Goal: Transaction & Acquisition: Purchase product/service

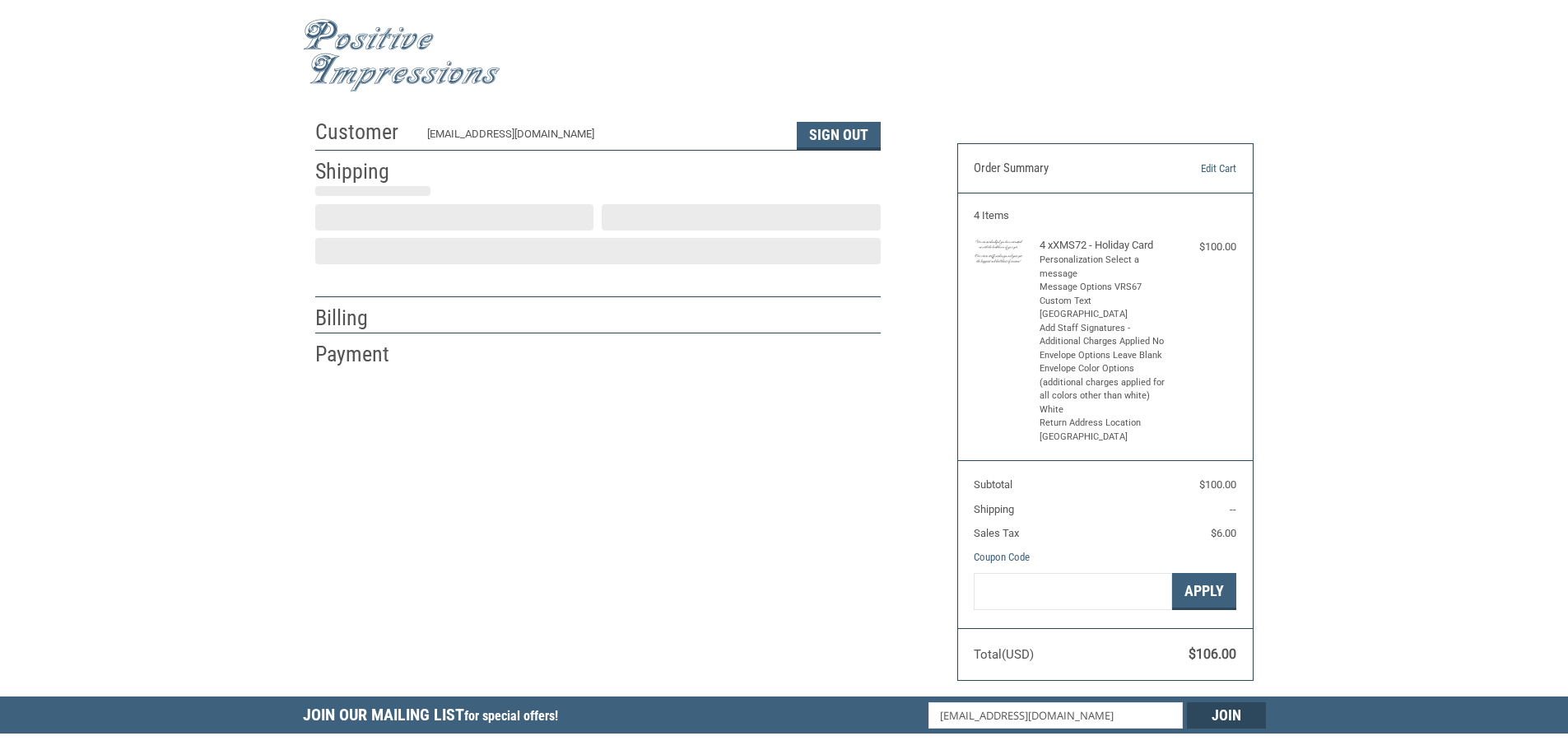
select select "US"
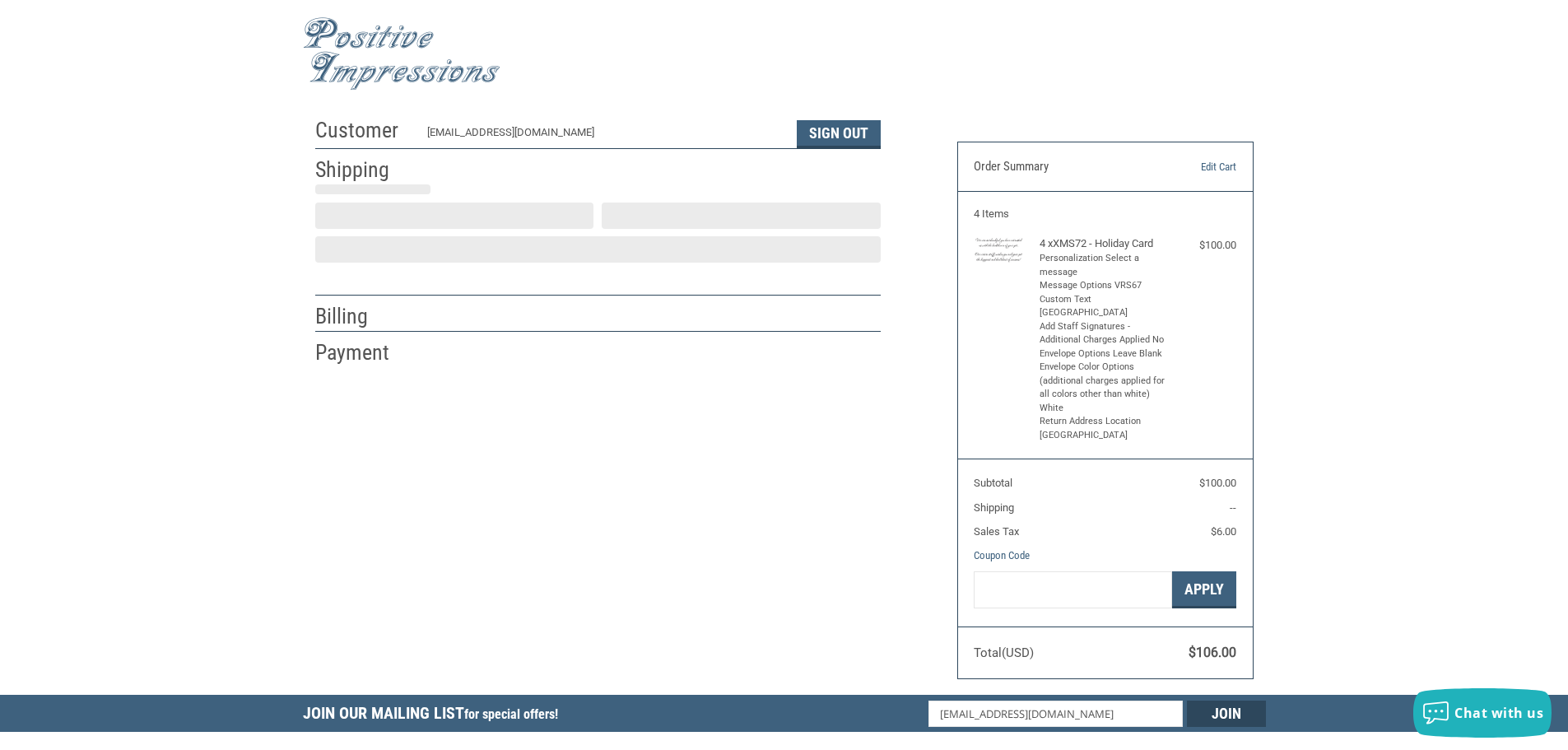
select select "PA"
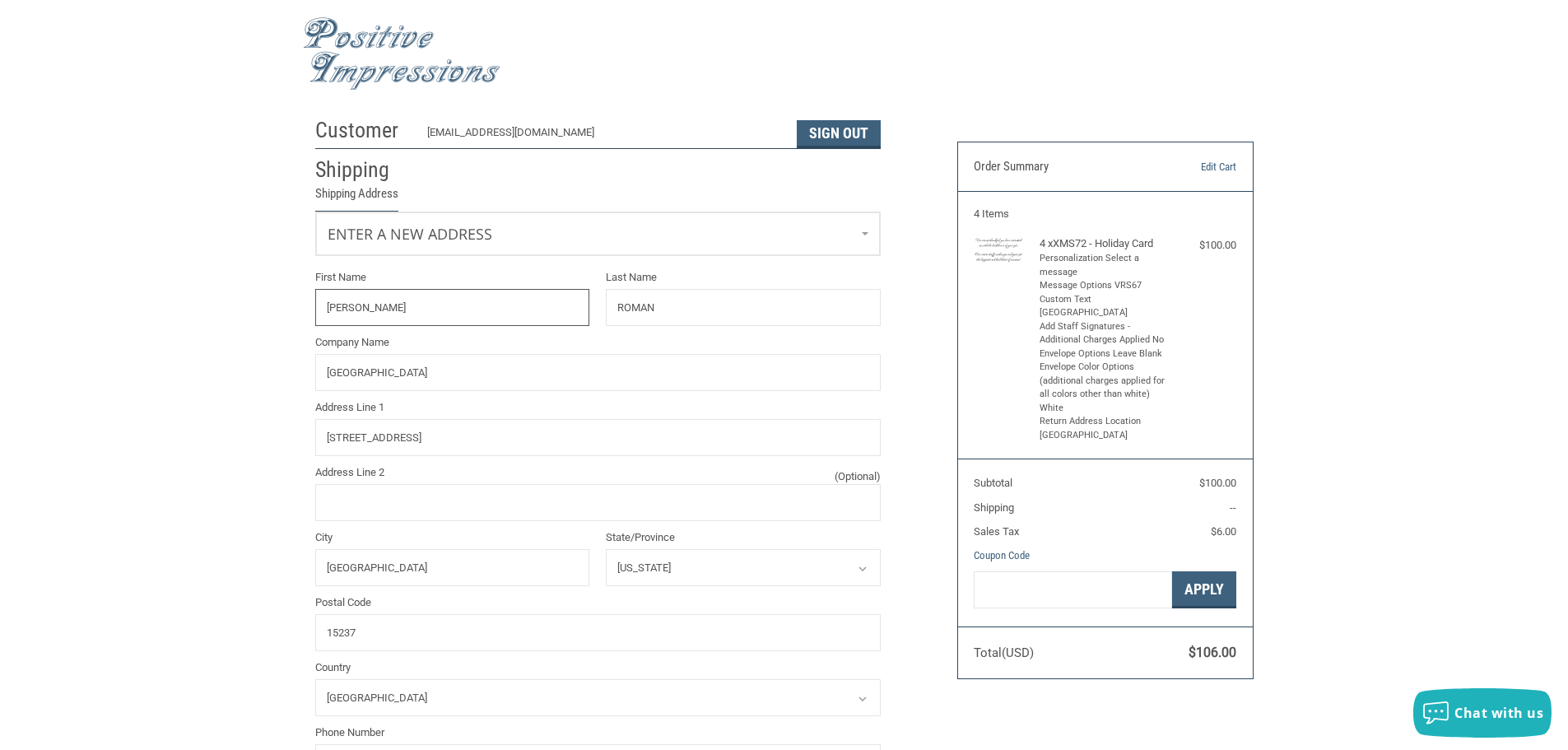
radio input "true"
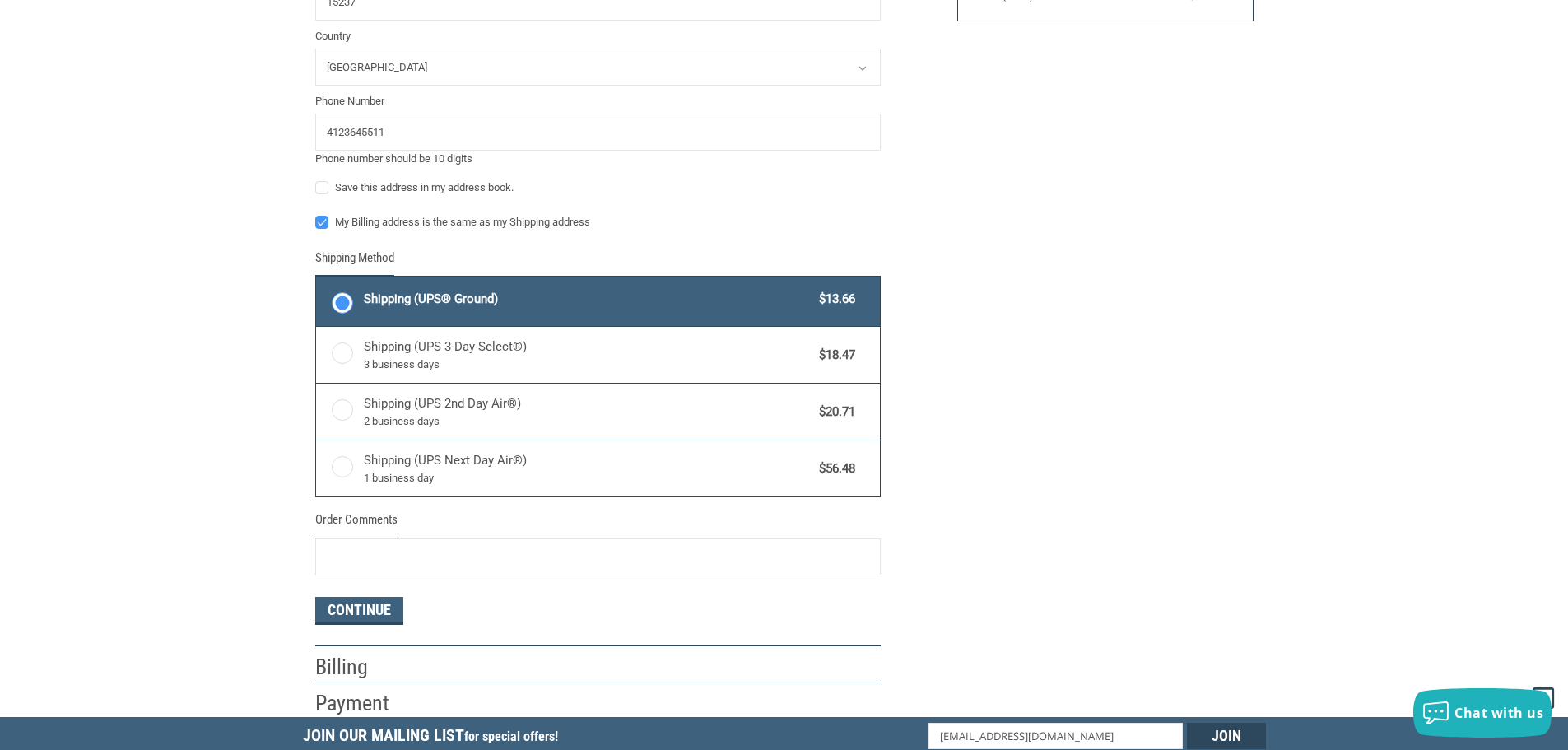
scroll to position [660, 0]
click at [356, 606] on button "Continue" at bounding box center [359, 611] width 88 height 28
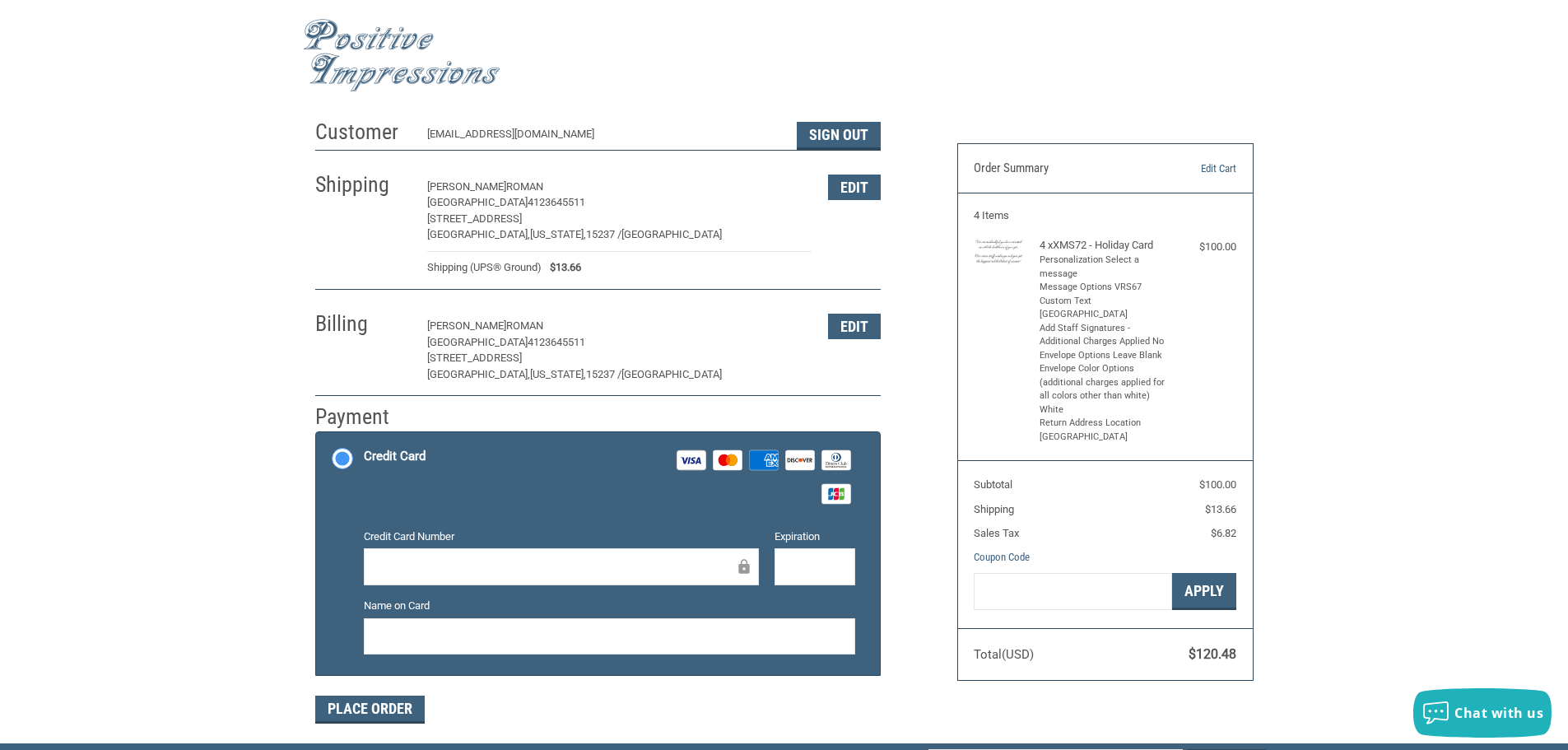
scroll to position [83, 0]
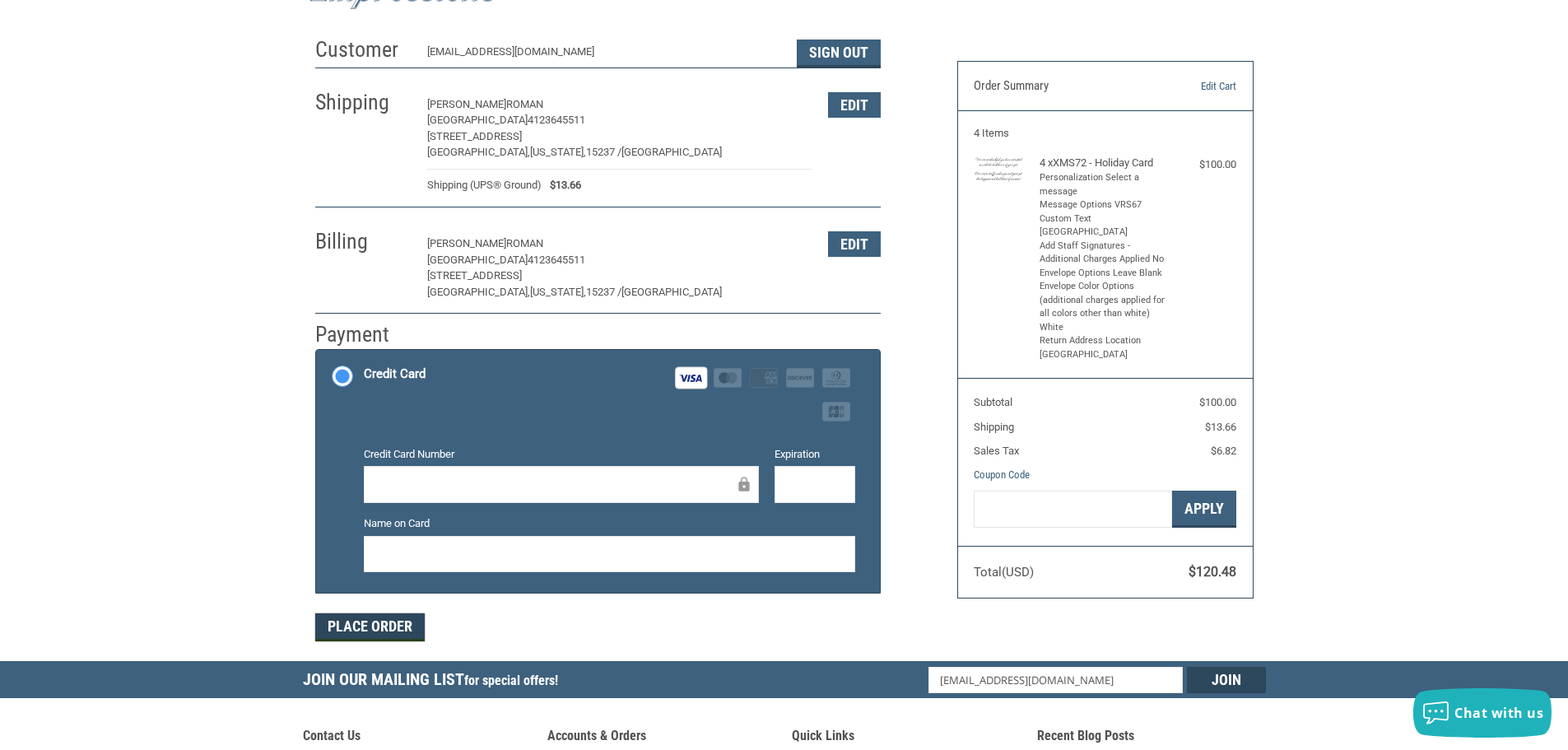
click at [356, 630] on button "Place Order" at bounding box center [370, 628] width 110 height 28
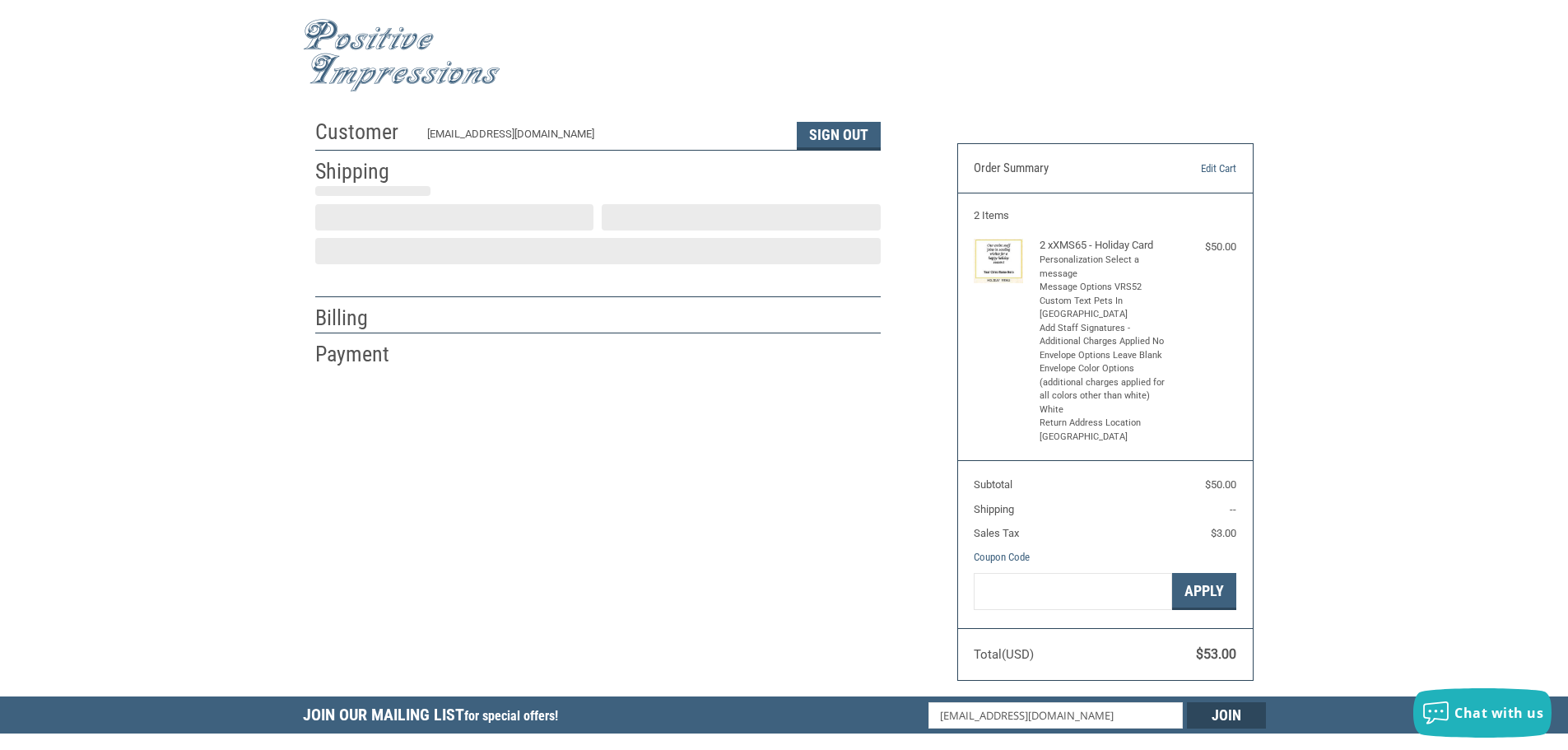
select select "US"
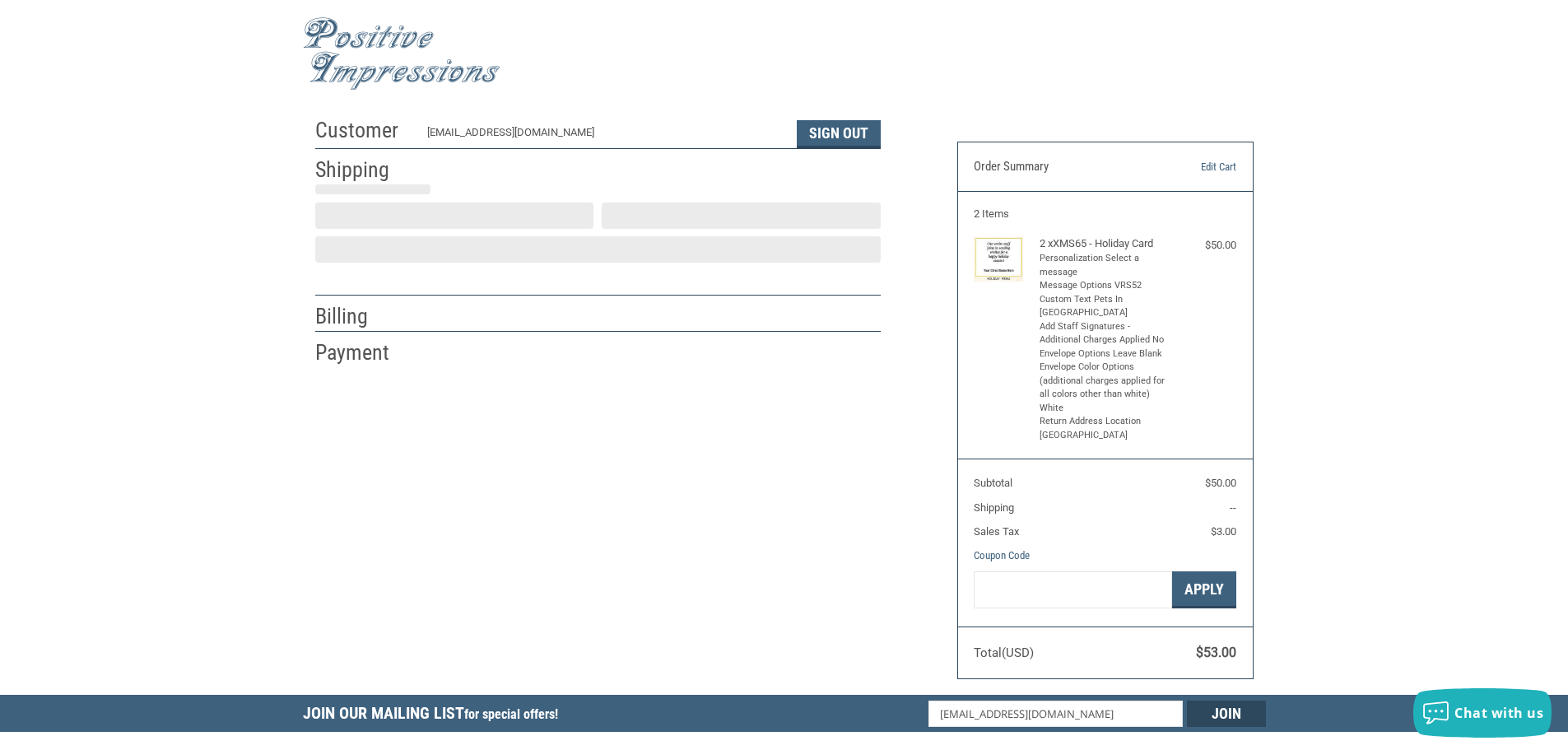
select select "PA"
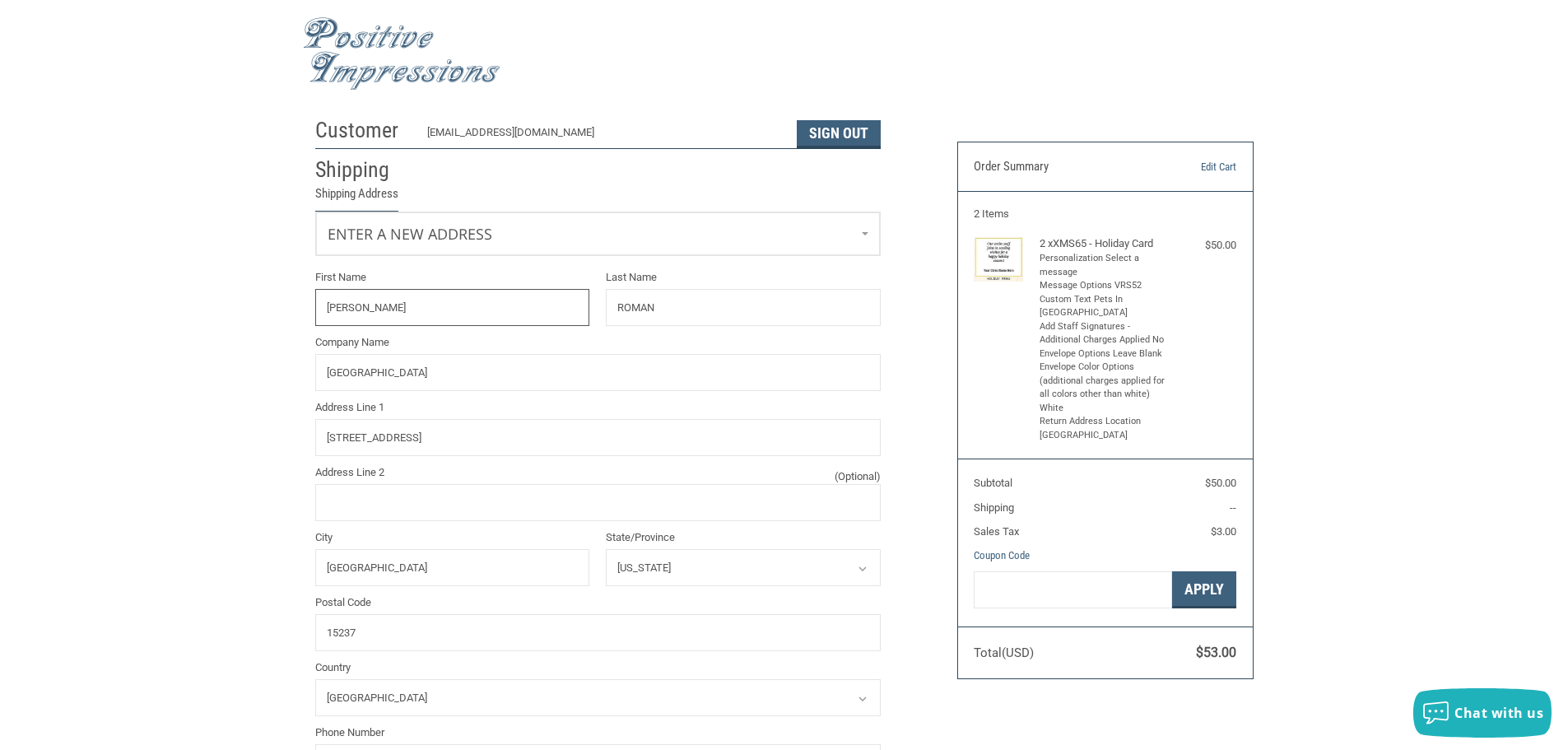
radio input "true"
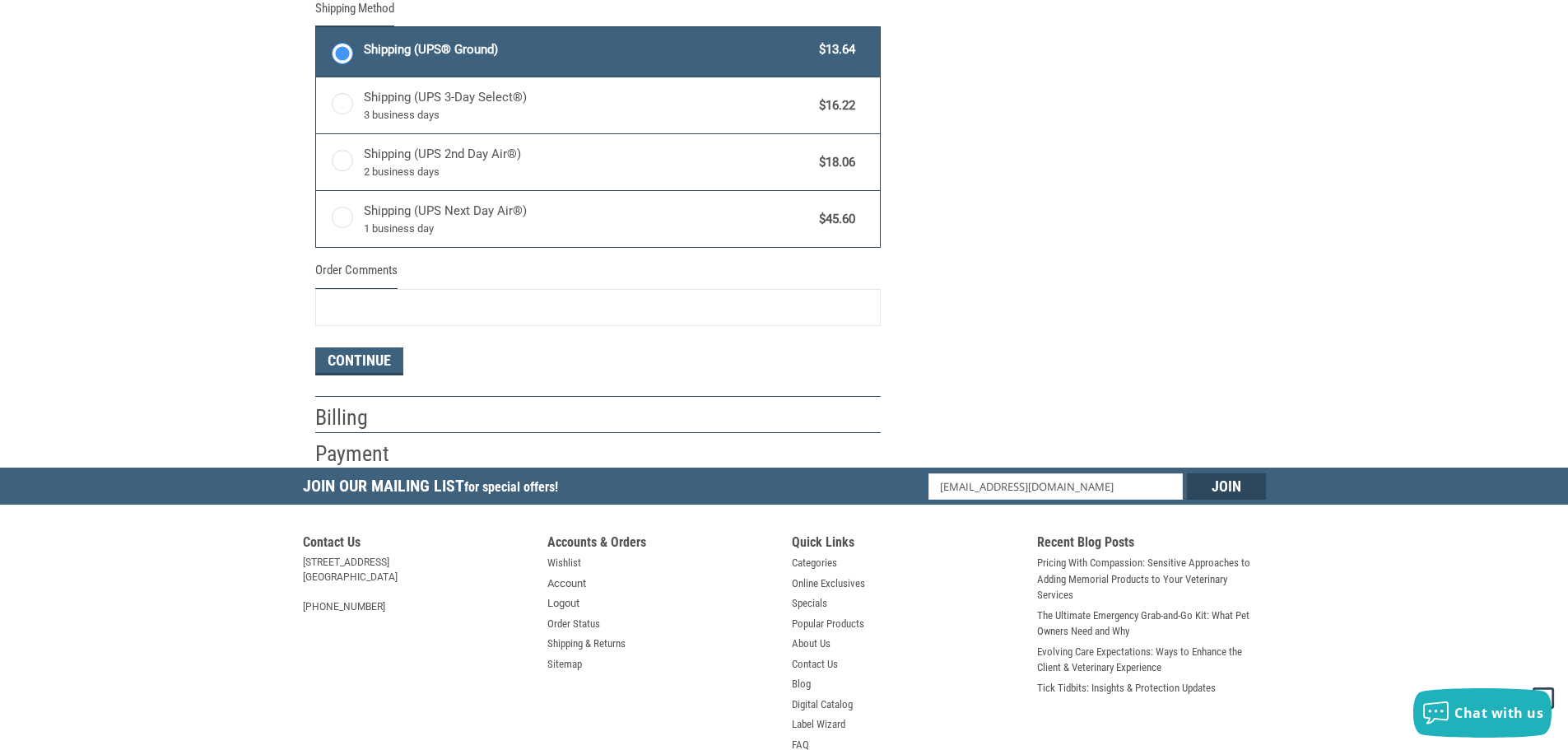
scroll to position [990, 0]
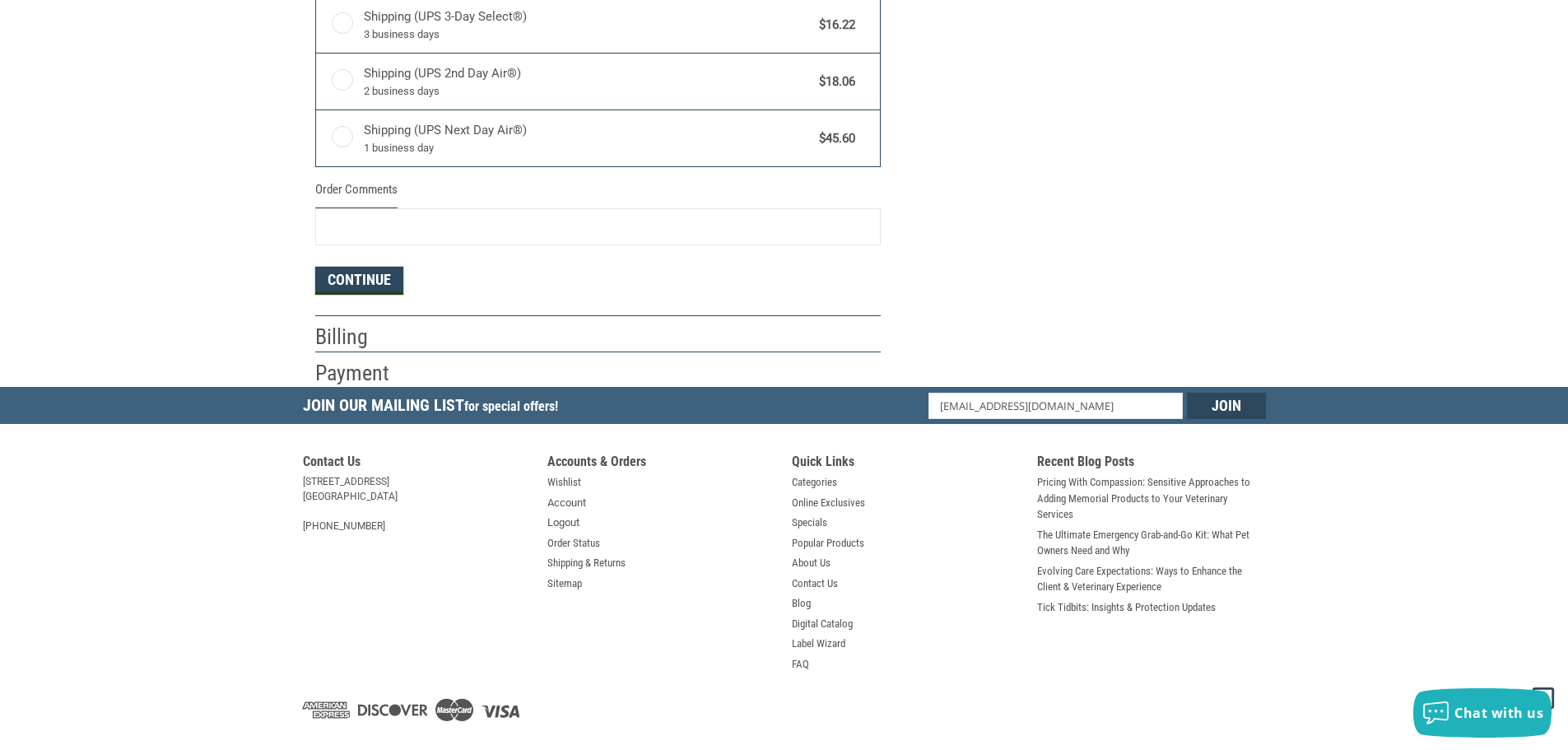
click at [382, 282] on button "Continue" at bounding box center [359, 281] width 88 height 28
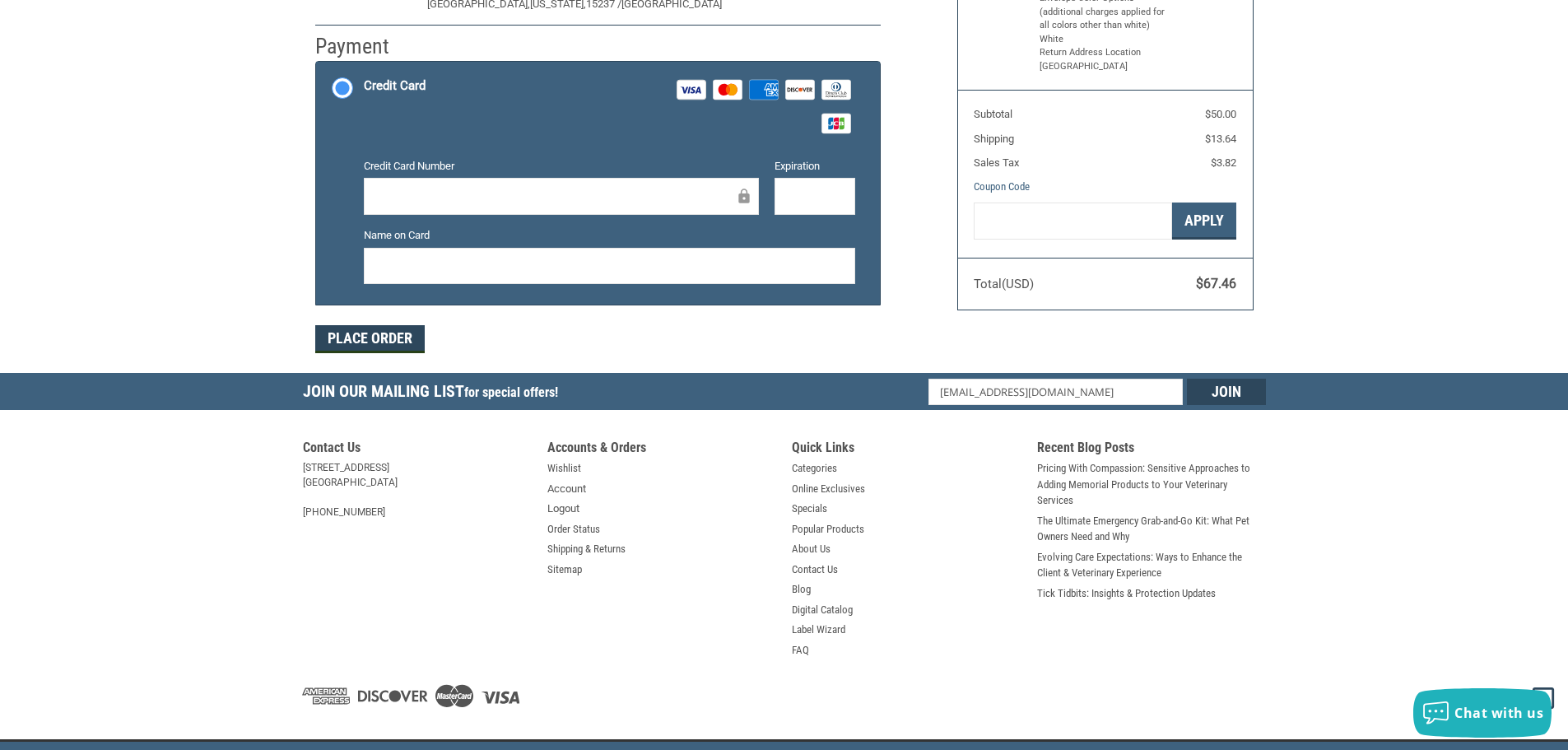
scroll to position [389, 0]
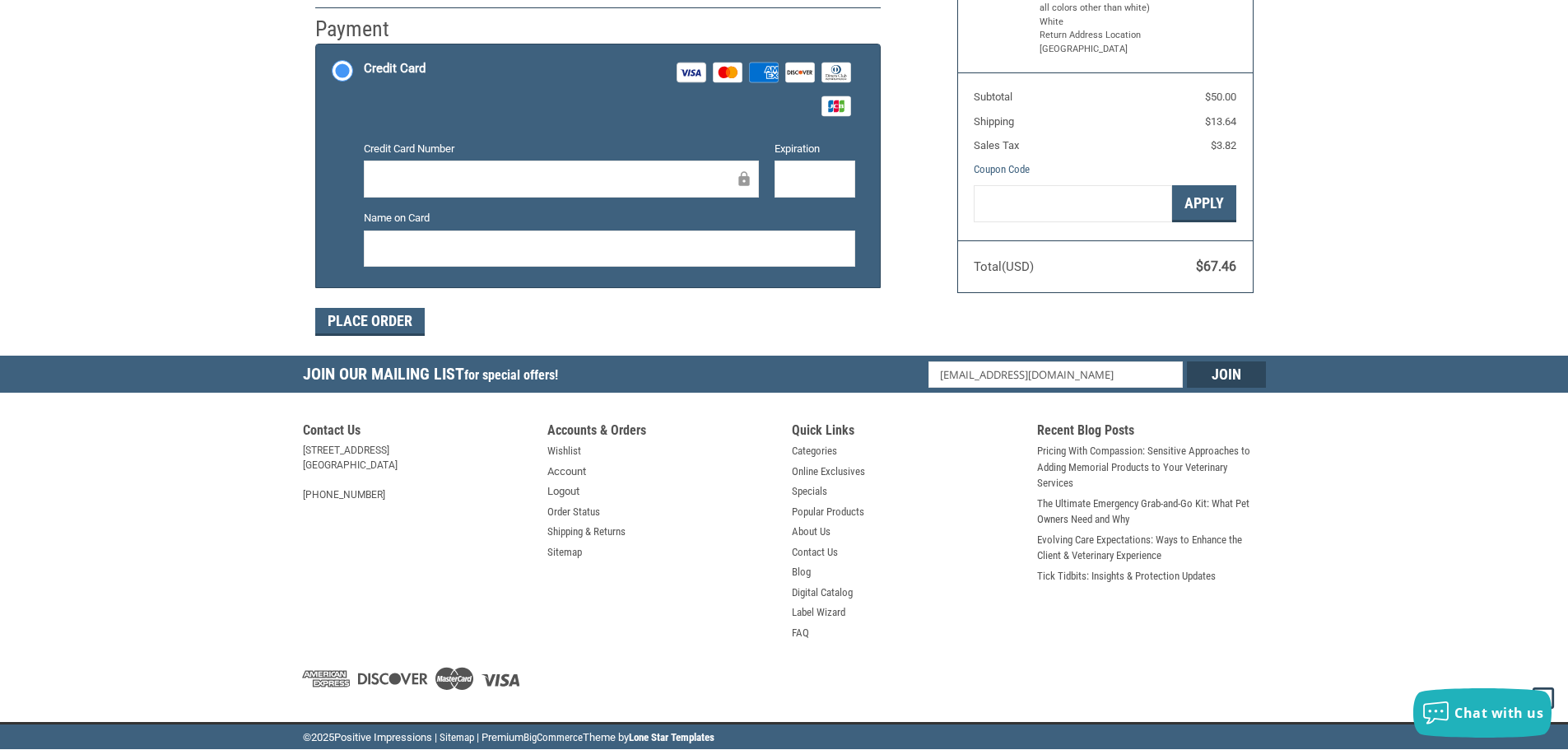
click at [535, 161] on div at bounding box center [561, 179] width 395 height 37
click at [208, 295] on div "Customer [EMAIL_ADDRESS][DOMAIN_NAME] Sign Out Shipping [PERSON_NAME][GEOGRAPHI…" at bounding box center [784, 40] width 1568 height 632
click at [353, 326] on button "Place Order" at bounding box center [370, 322] width 110 height 28
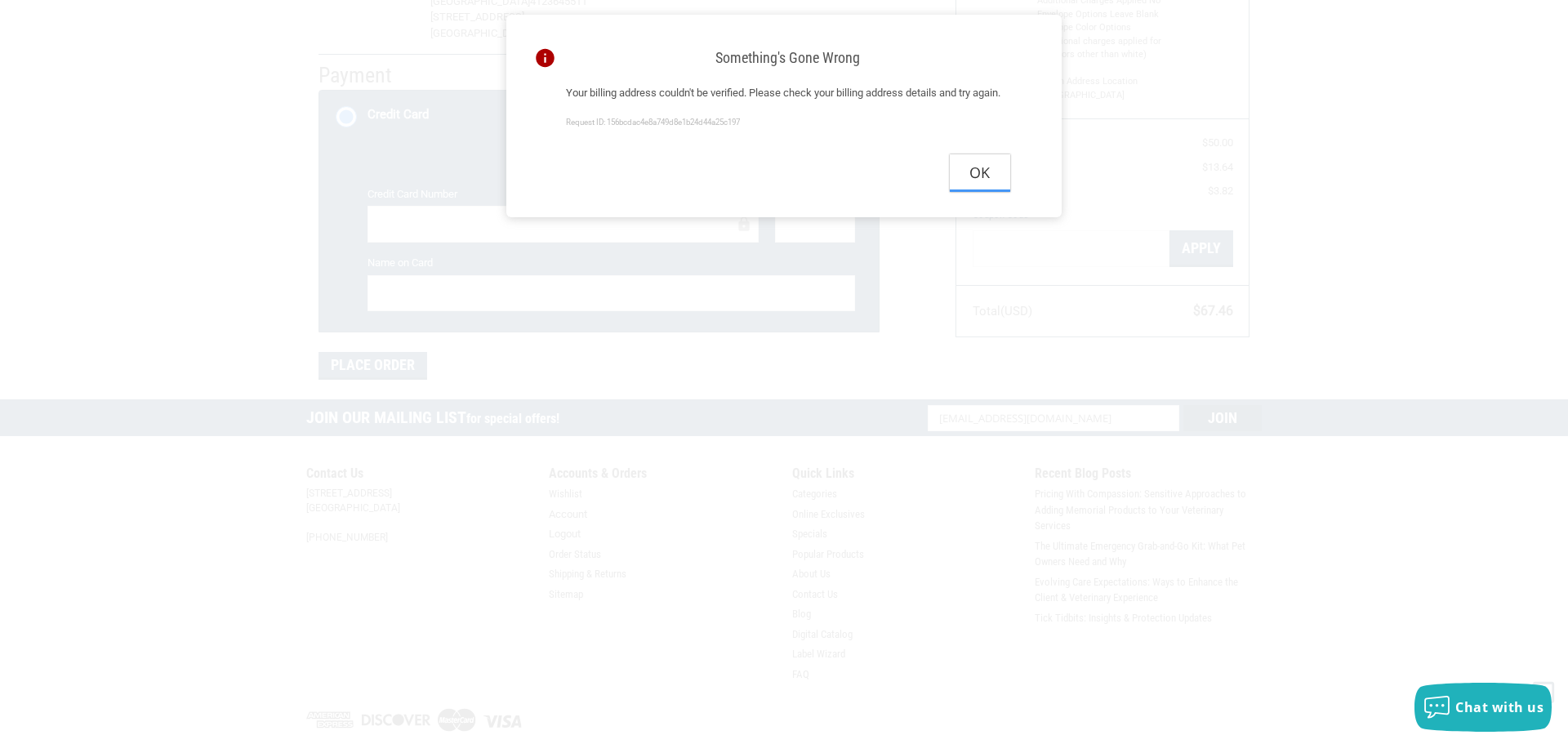
click at [981, 192] on button "Ok" at bounding box center [980, 173] width 61 height 37
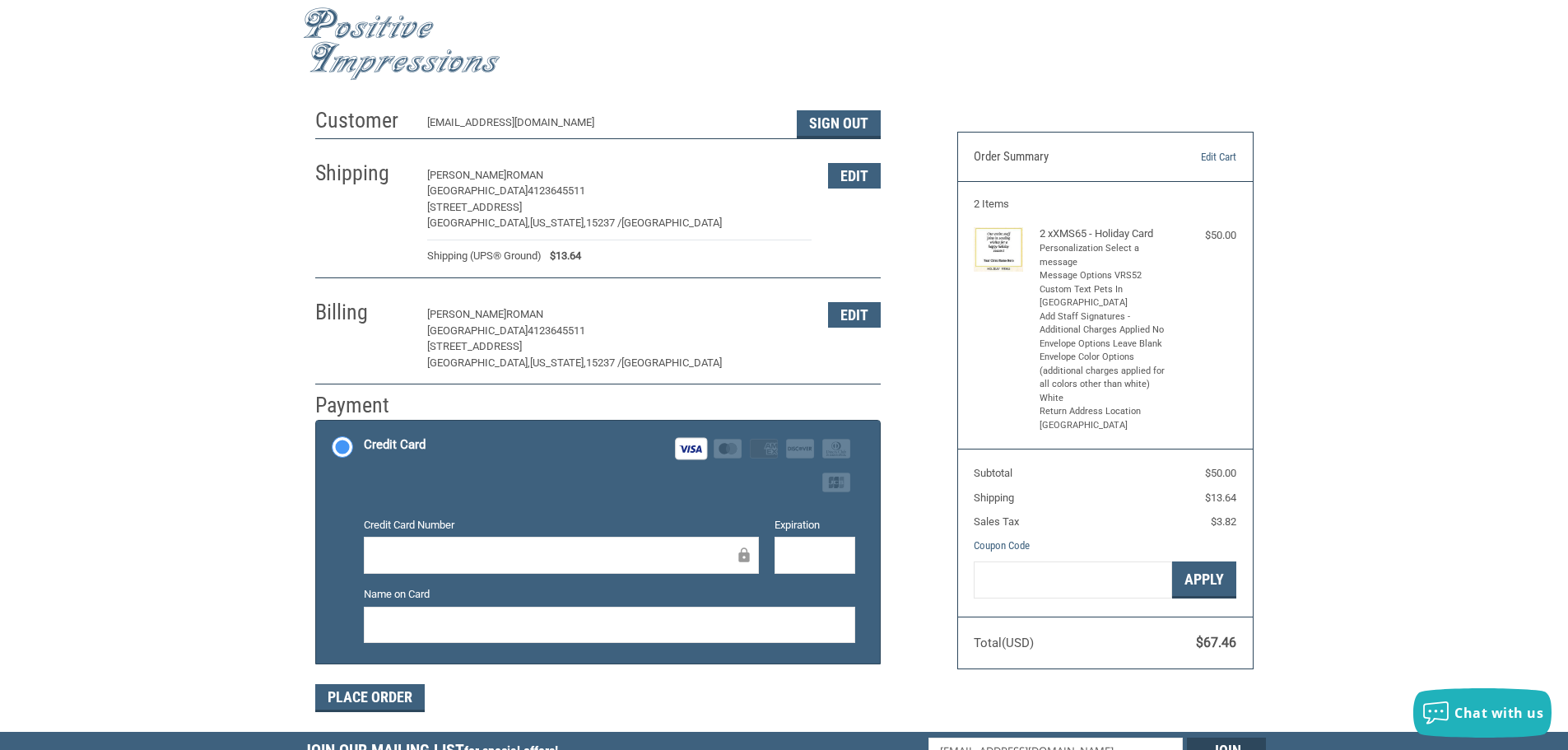
scroll to position [0, 0]
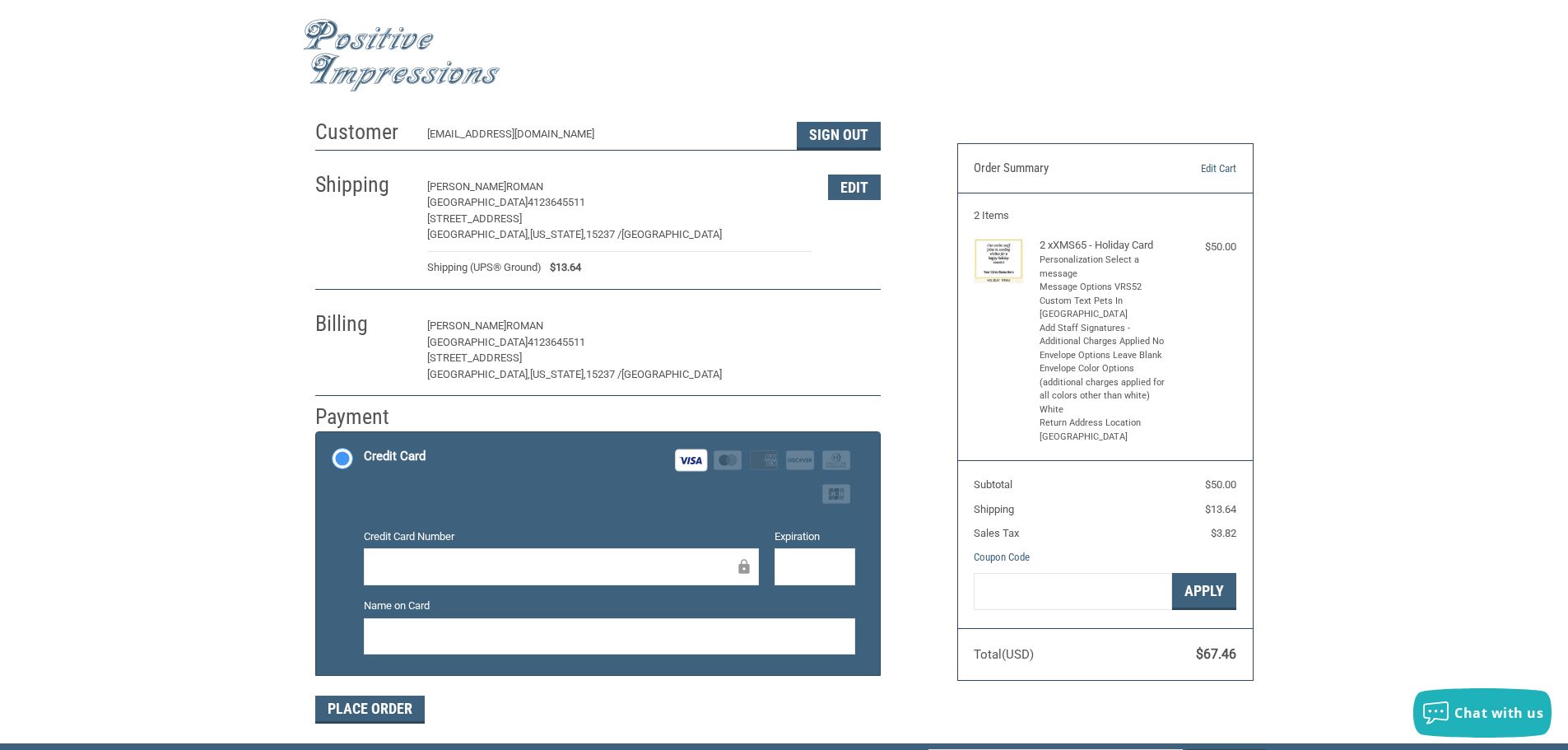
click at [859, 330] on button "Edit" at bounding box center [855, 326] width 53 height 26
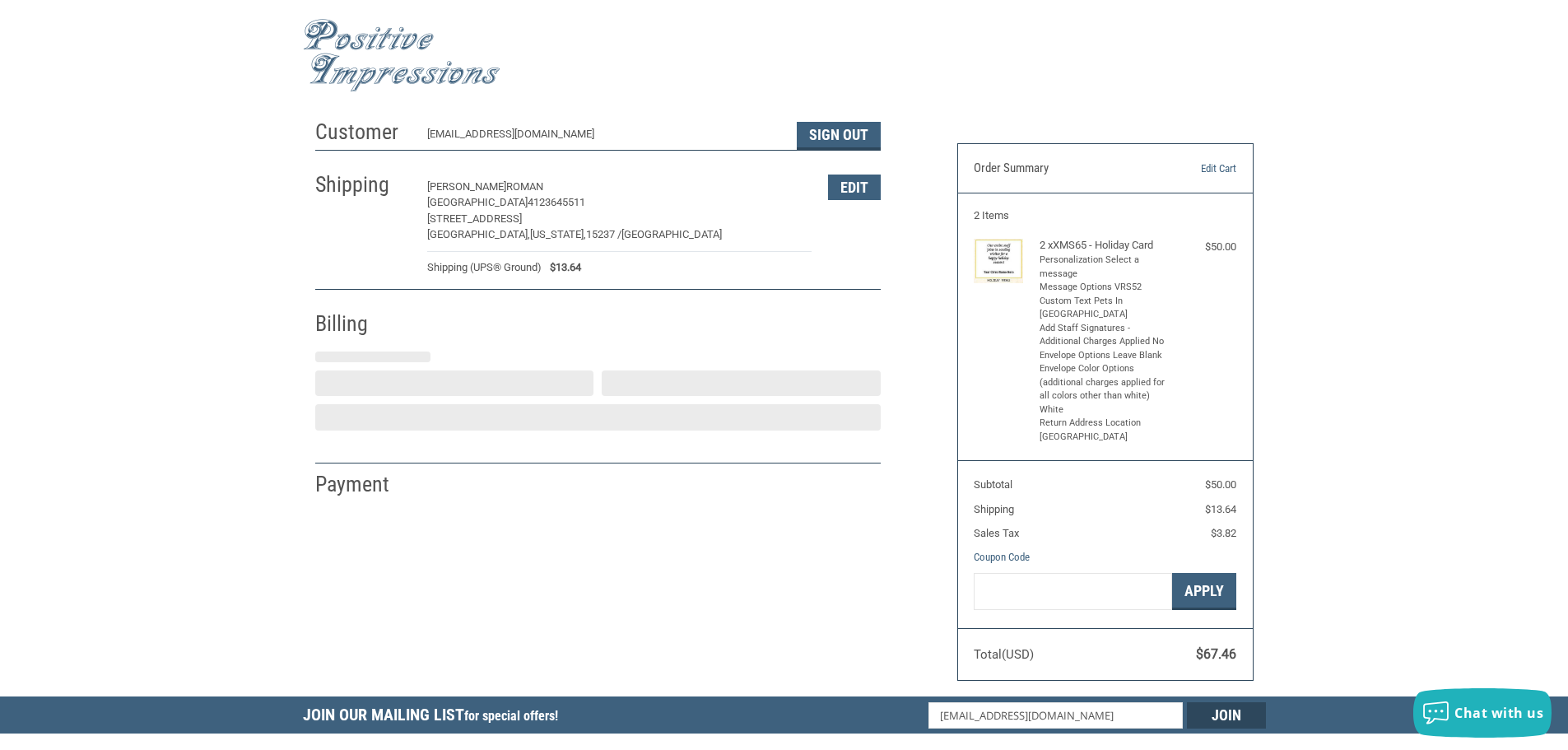
select select "PA"
select select "US"
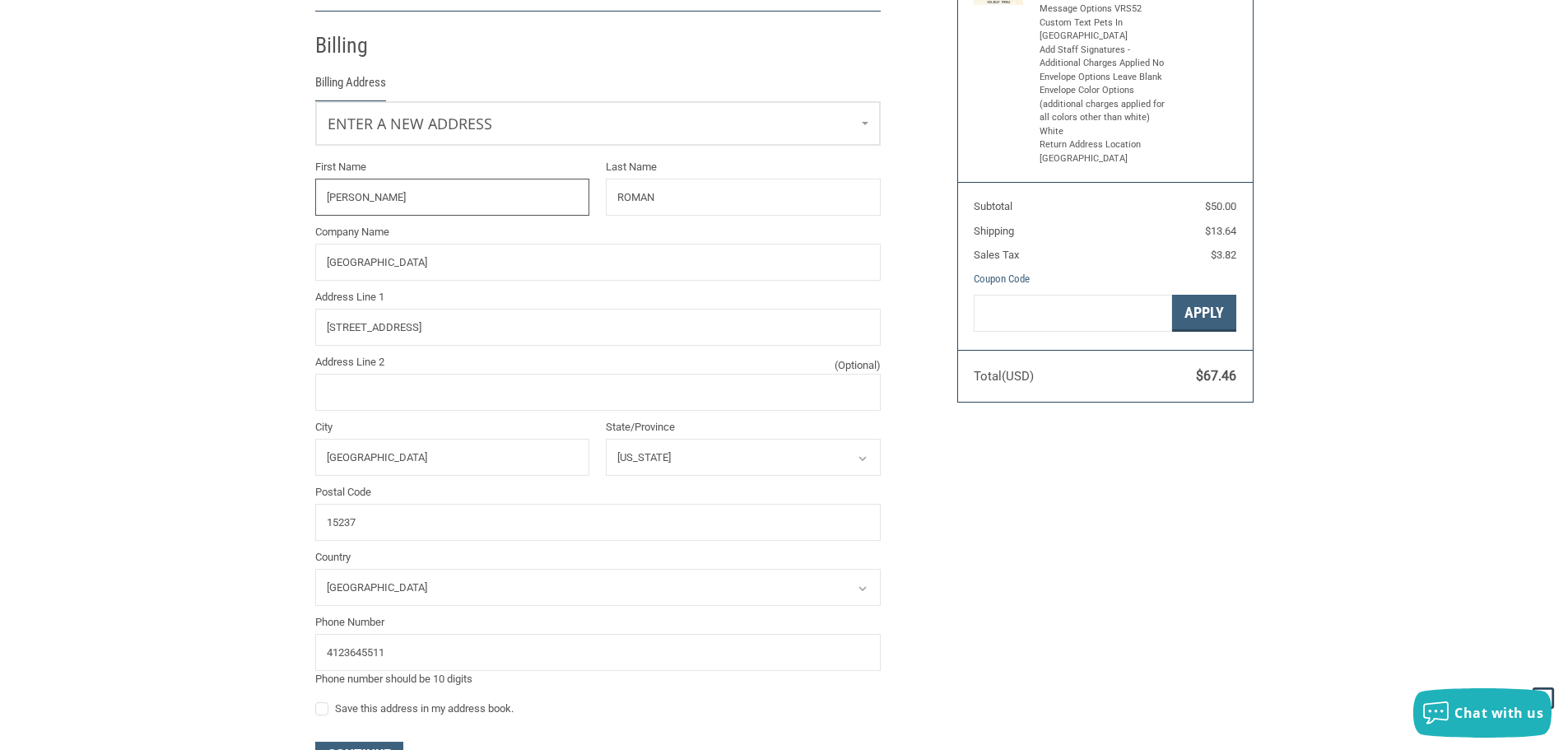
scroll to position [290, 0]
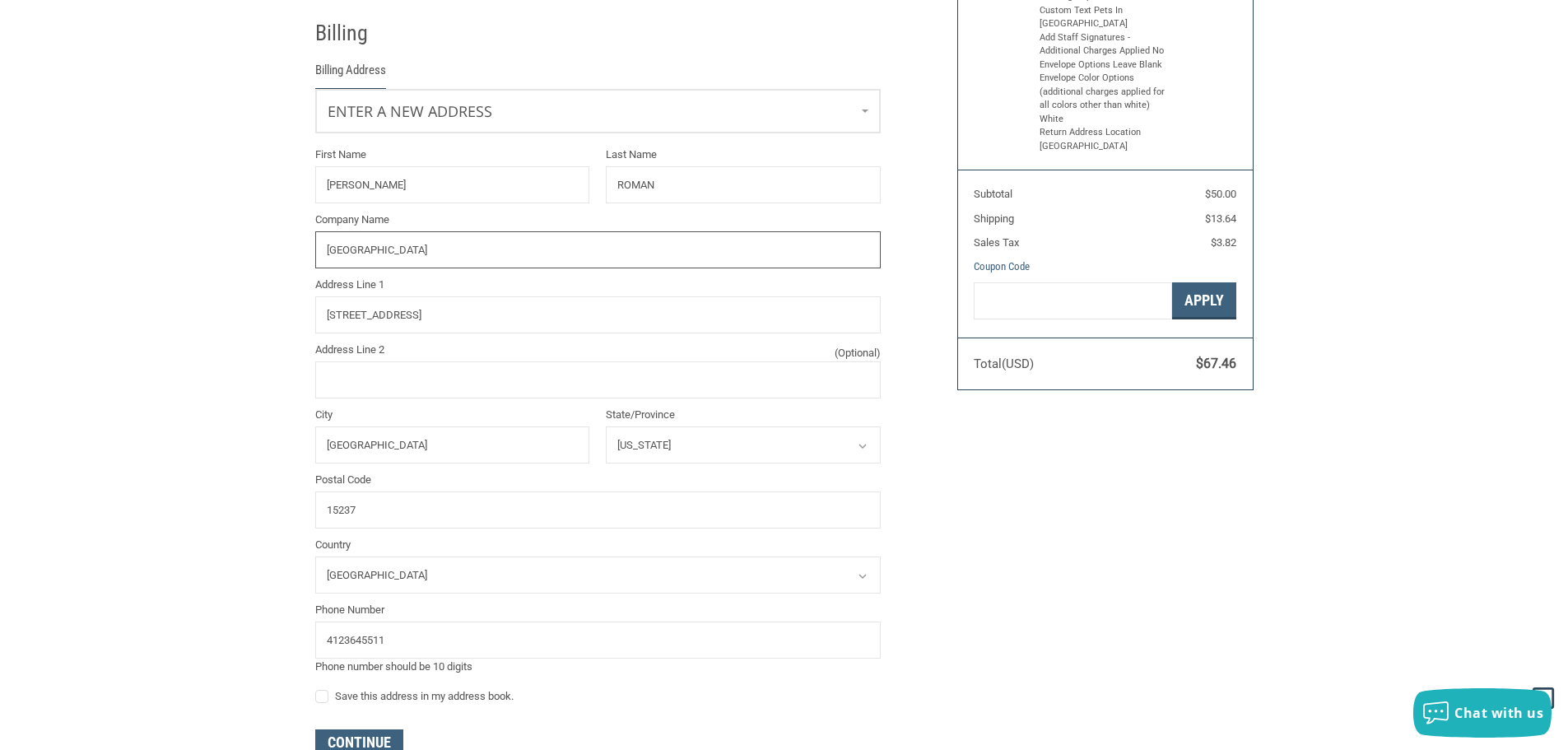
drag, startPoint x: 535, startPoint y: 248, endPoint x: 144, endPoint y: 240, distance: 391.1
click at [144, 240] on div "Customer [EMAIL_ADDRESS][DOMAIN_NAME] Sign Out Shipping [PERSON_NAME][GEOGRAPHI…" at bounding box center [784, 317] width 1568 height 993
type input "B"
type input "BUTLER COUNTY VETERINARY SERVICES"
type input "[STREET_ADDRESS][PERSON_NAME]"
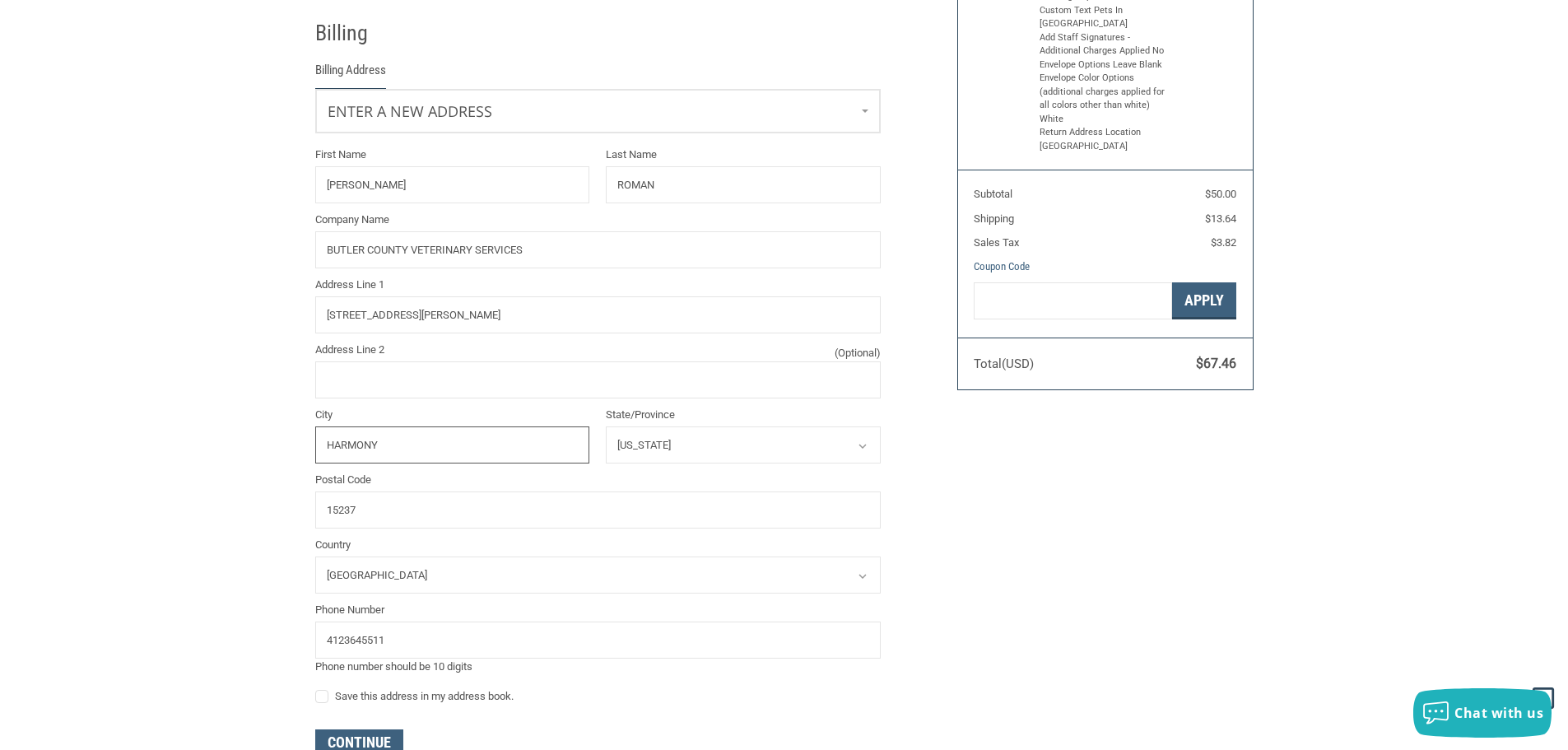
type input "HARMONY"
select select "PA"
type input "16037"
click at [181, 519] on div "Customer [EMAIL_ADDRESS][DOMAIN_NAME] Sign Out Shipping [PERSON_NAME][GEOGRAPHI…" at bounding box center [784, 317] width 1568 height 993
drag, startPoint x: 409, startPoint y: 637, endPoint x: 186, endPoint y: 617, distance: 223.9
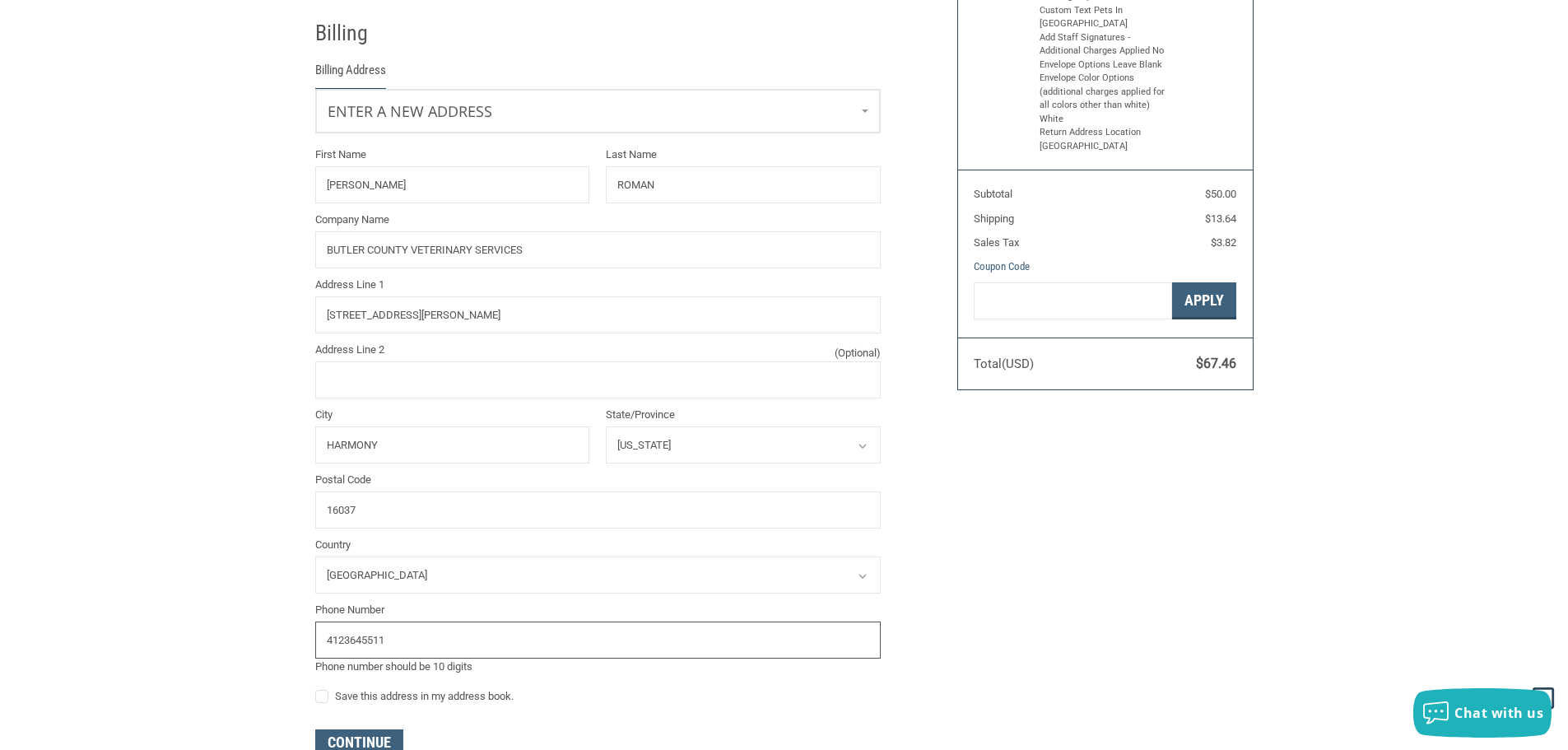
click at [186, 617] on div "Customer [EMAIL_ADDRESS][DOMAIN_NAME] Sign Out Shipping [PERSON_NAME][GEOGRAPHI…" at bounding box center [784, 317] width 1568 height 993
type input "7244734738"
click at [172, 614] on div "Customer [EMAIL_ADDRESS][DOMAIN_NAME] Sign Out Shipping [PERSON_NAME][GEOGRAPHI…" at bounding box center [784, 317] width 1568 height 993
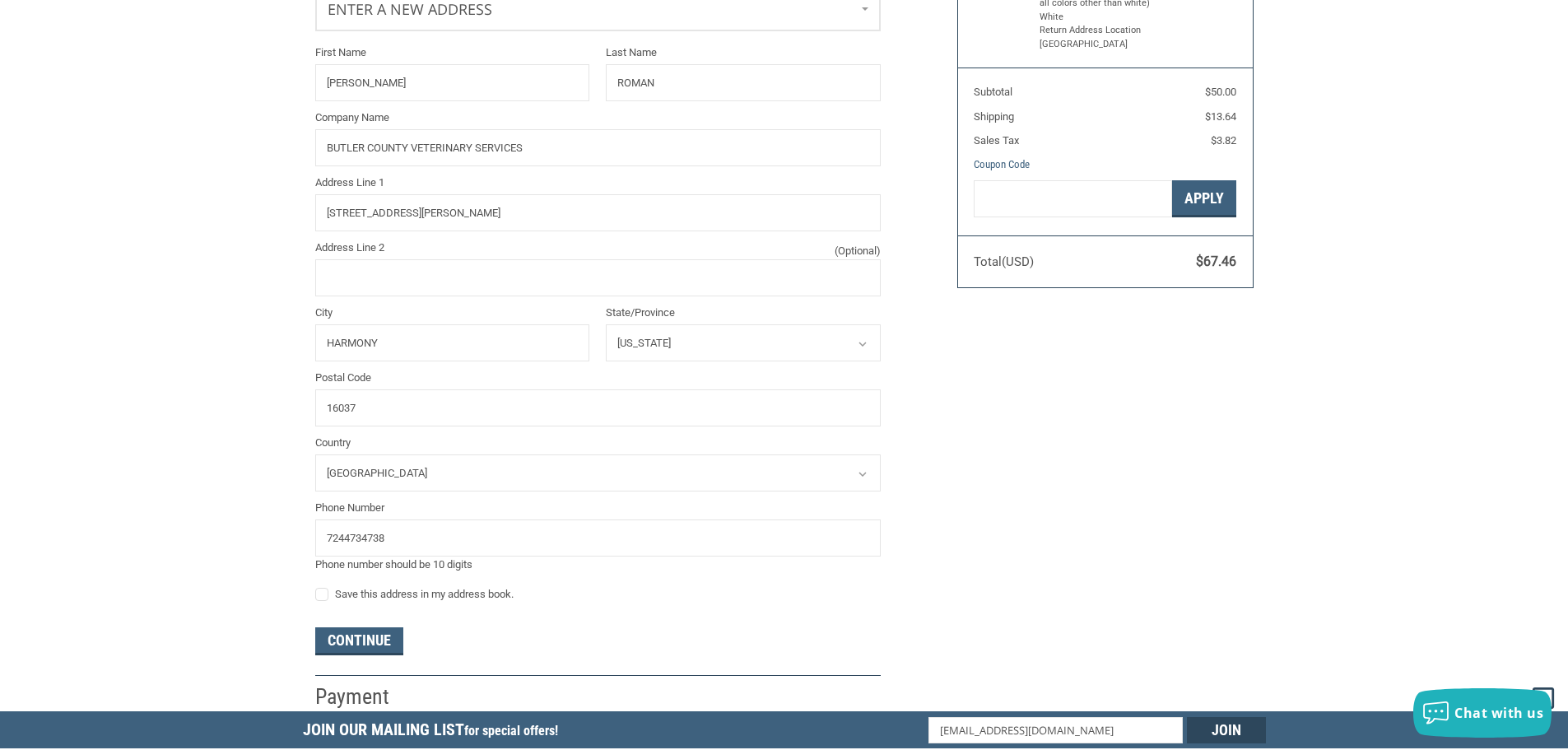
scroll to position [455, 0]
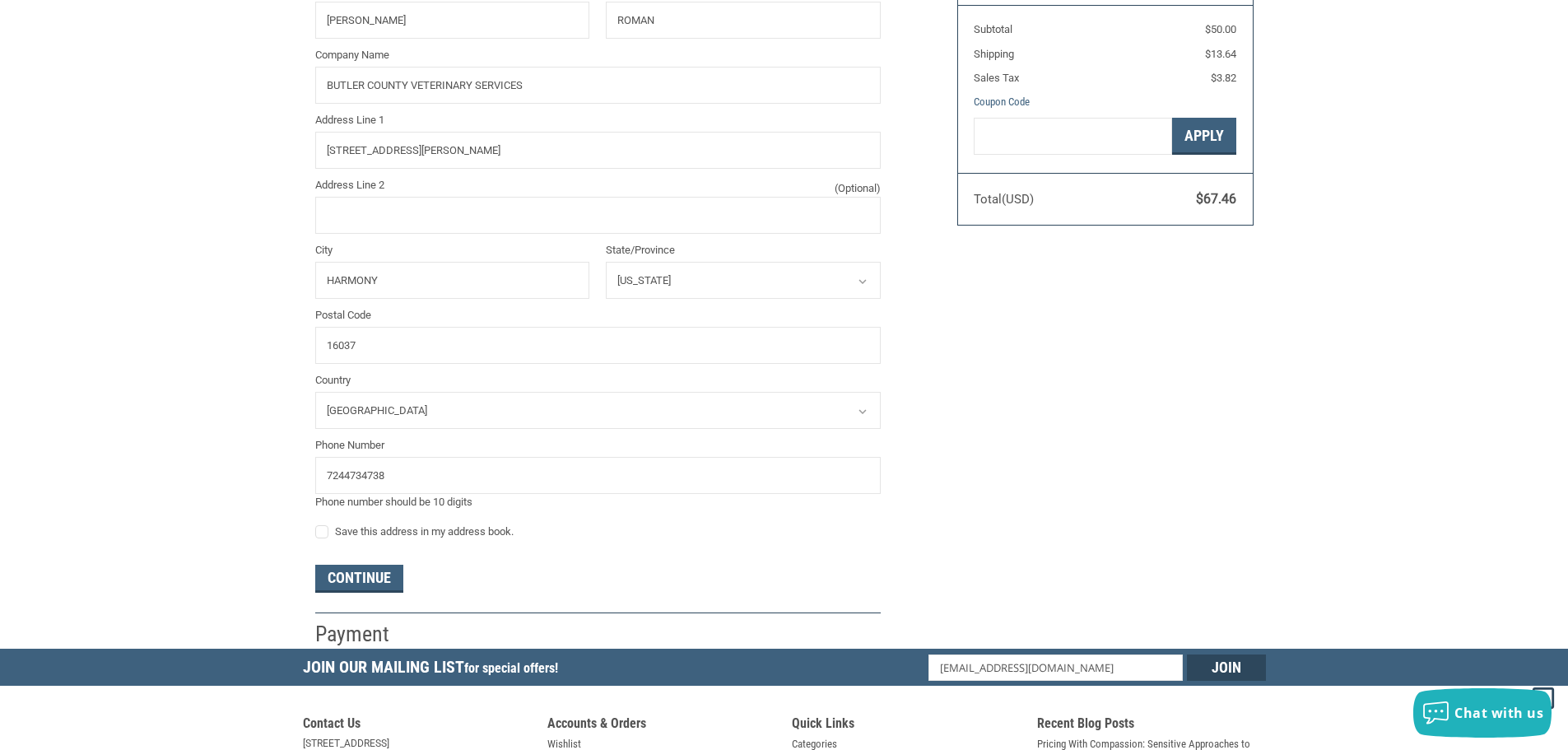
click at [289, 540] on div "Customer [EMAIL_ADDRESS][DOMAIN_NAME] Sign Out Shipping [PERSON_NAME][GEOGRAPHI…" at bounding box center [784, 153] width 1568 height 993
click at [322, 539] on label "Save this address in my address book." at bounding box center [598, 532] width 566 height 13
click at [316, 525] on input "Save this address in my address book." at bounding box center [315, 524] width 1 height 1
checkbox input "true"
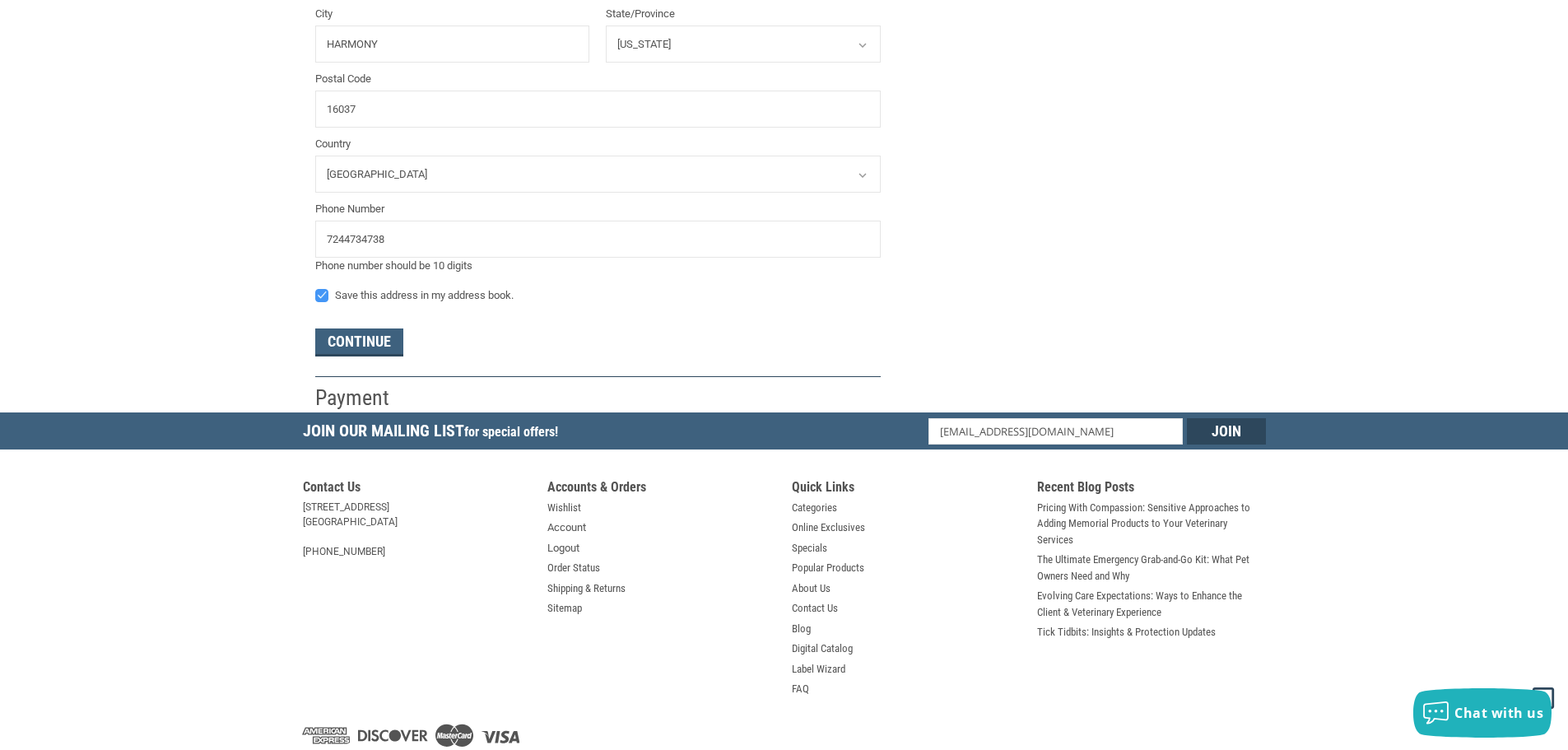
scroll to position [702, 0]
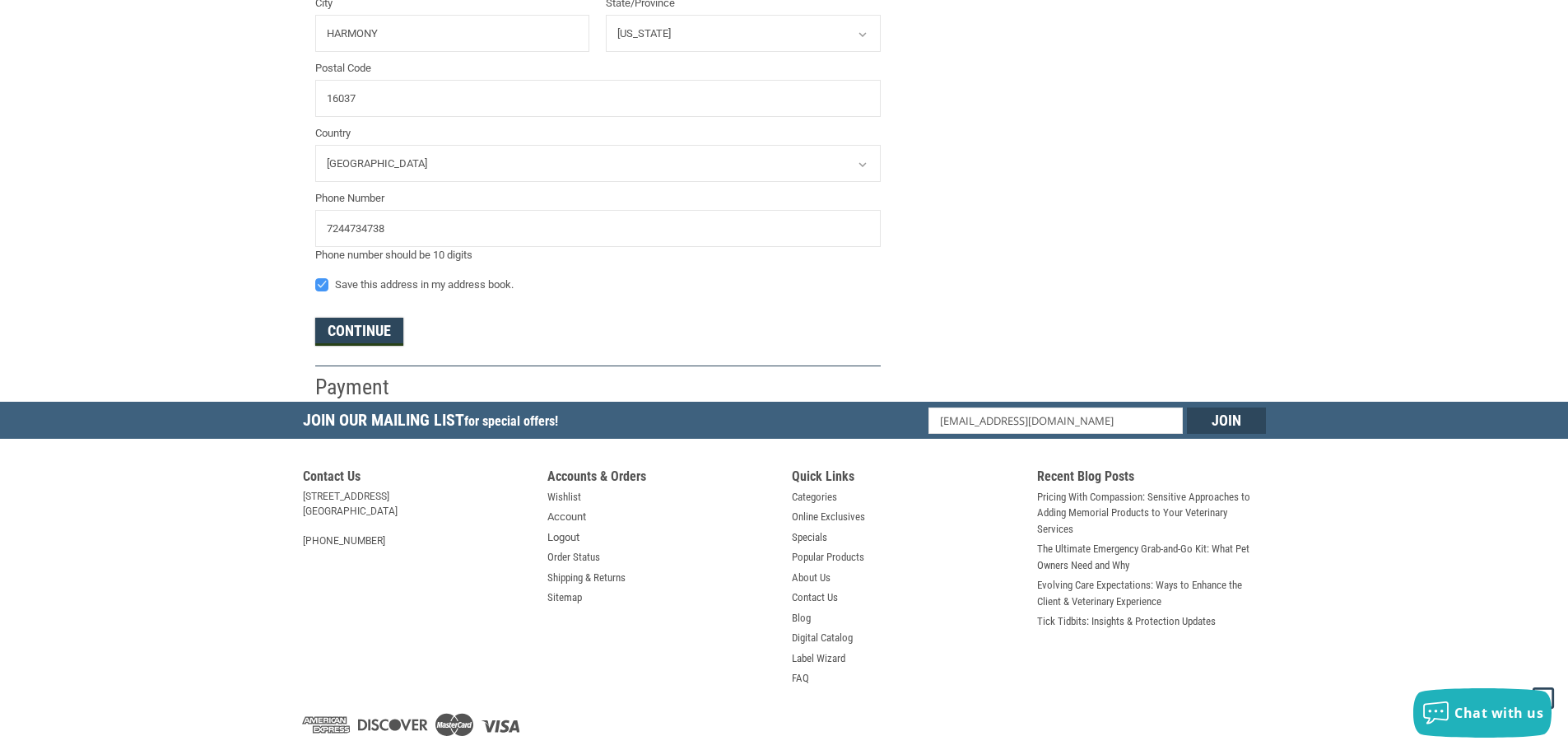
click at [367, 336] on button "Continue" at bounding box center [359, 332] width 88 height 28
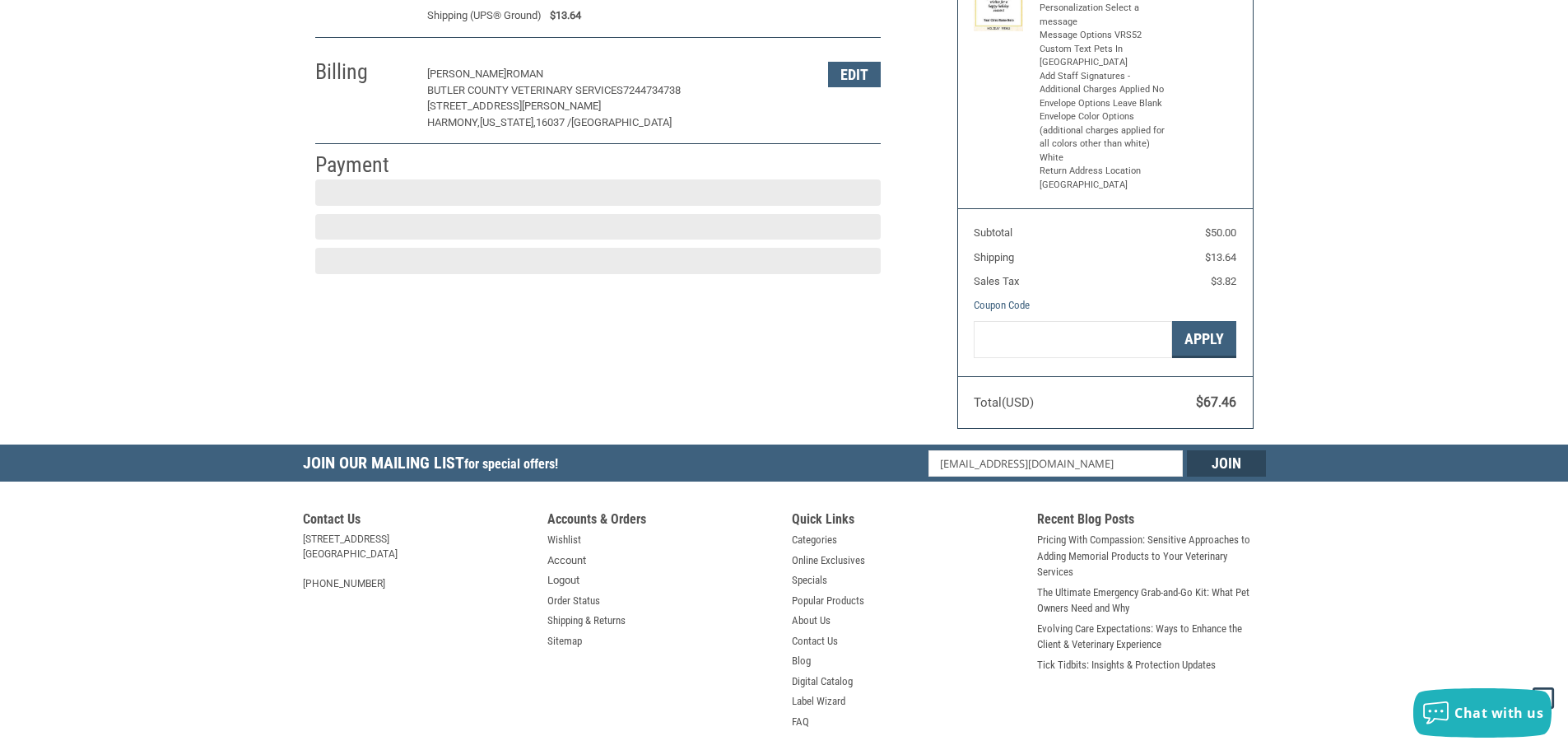
scroll to position [247, 0]
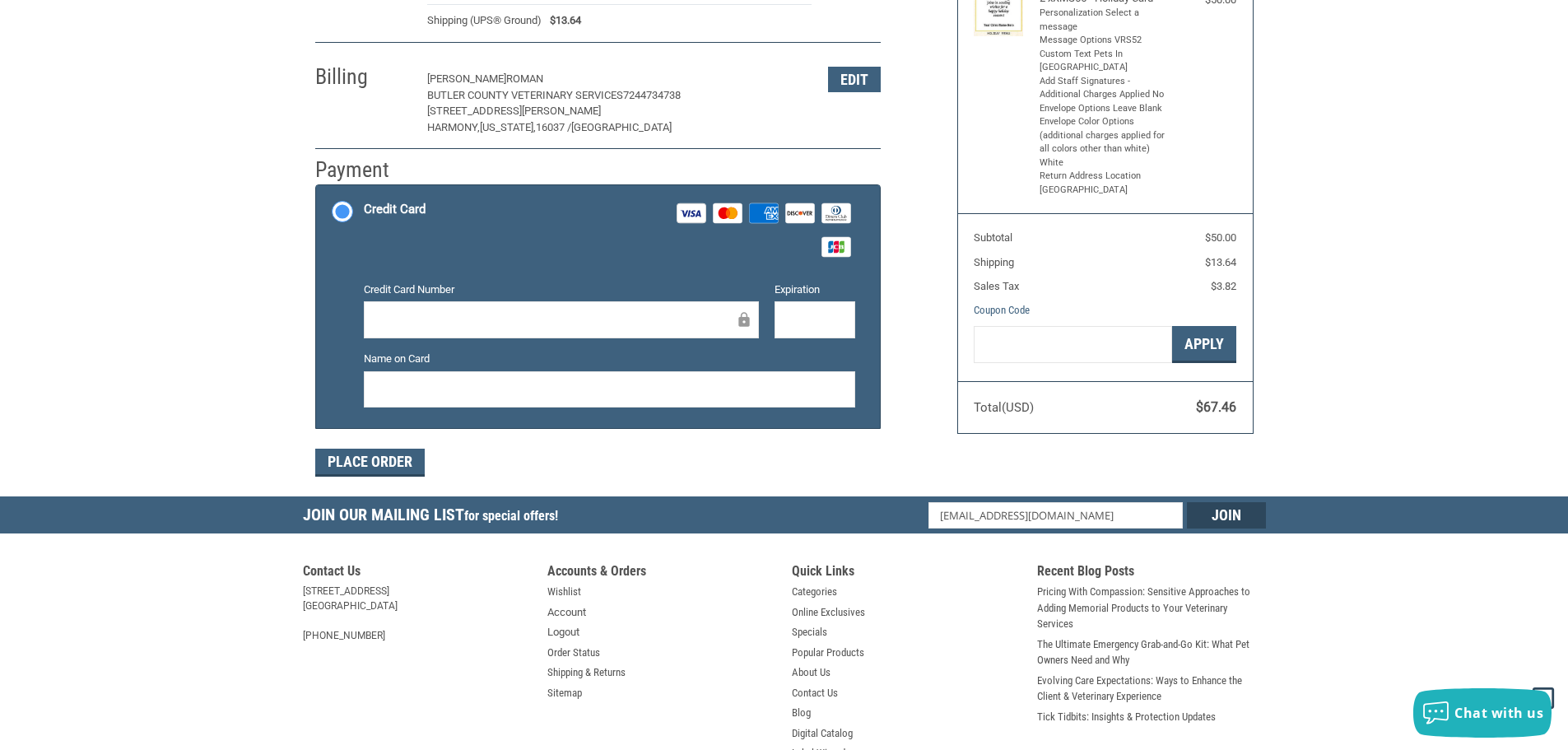
click at [558, 335] on div at bounding box center [561, 319] width 395 height 37
click at [355, 460] on button "Place Order" at bounding box center [370, 463] width 110 height 28
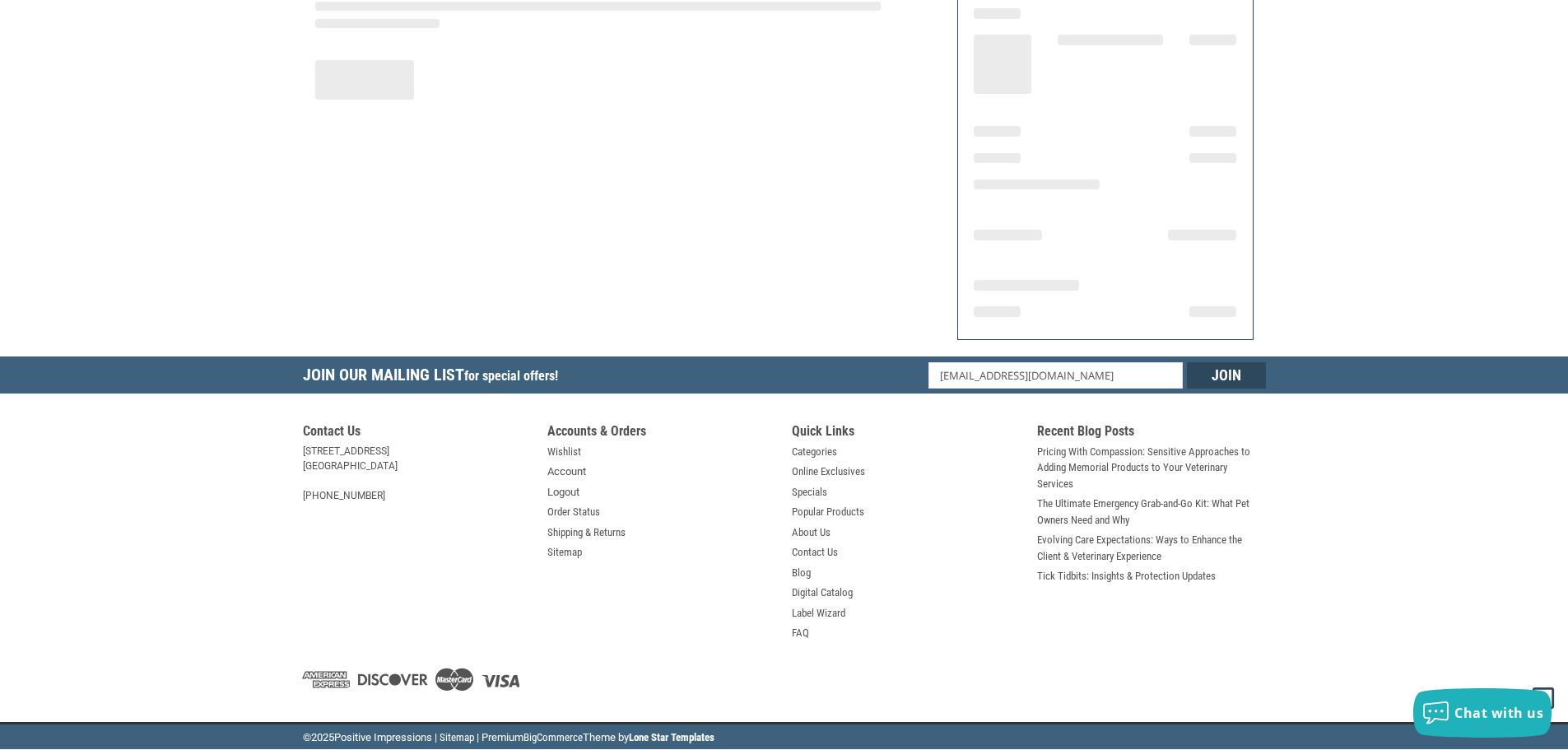
scroll to position [198, 0]
